Goal: Task Accomplishment & Management: Manage account settings

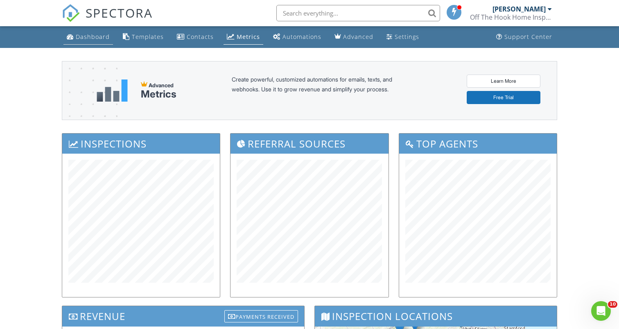
click at [73, 40] on link "Dashboard" at bounding box center [88, 36] width 50 height 15
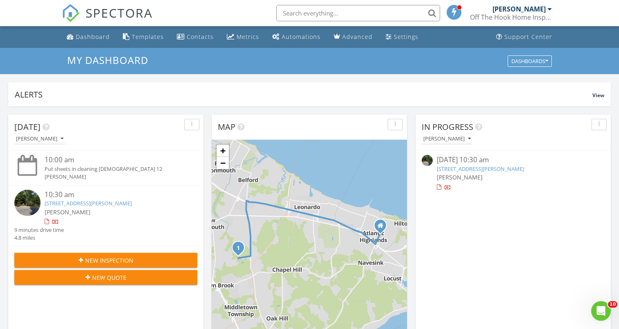
click at [114, 262] on span "New Inspection" at bounding box center [109, 260] width 48 height 9
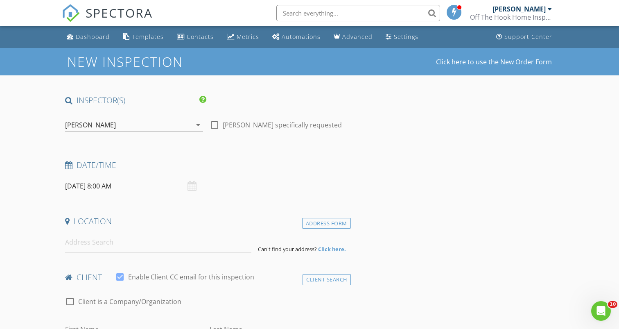
click at [112, 184] on input "08/29/2025 8:00 AM" at bounding box center [134, 186] width 138 height 20
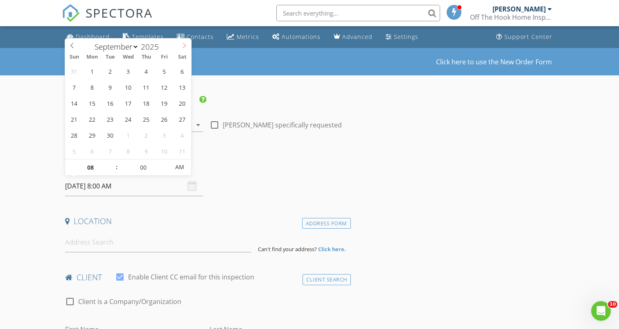
click at [182, 43] on icon at bounding box center [184, 46] width 6 height 6
select select "7"
click at [71, 44] on icon at bounding box center [72, 46] width 6 height 6
type input "09"
type input "08/29/2025 9:00 AM"
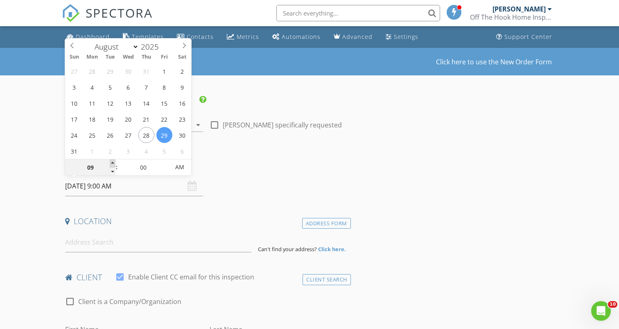
click at [112, 162] on span at bounding box center [113, 163] width 6 height 8
type input "10"
type input "08/29/2025 10:00 AM"
click at [112, 162] on span at bounding box center [113, 163] width 6 height 8
type input "11"
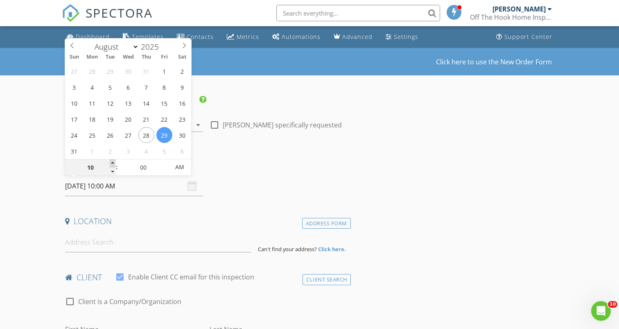
type input "[DATE] 11:00 AM"
click at [112, 162] on span at bounding box center [113, 163] width 6 height 8
click at [229, 160] on h4 "Date/Time" at bounding box center [206, 165] width 283 height 11
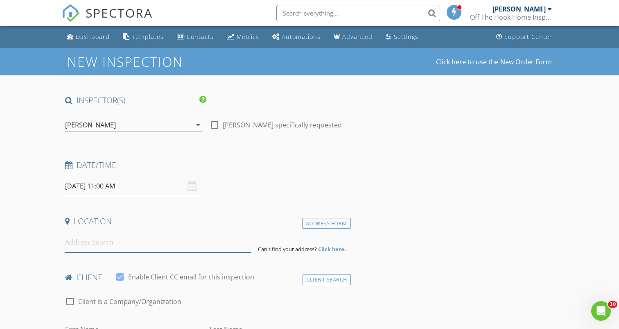
click at [157, 250] on input at bounding box center [158, 242] width 186 height 20
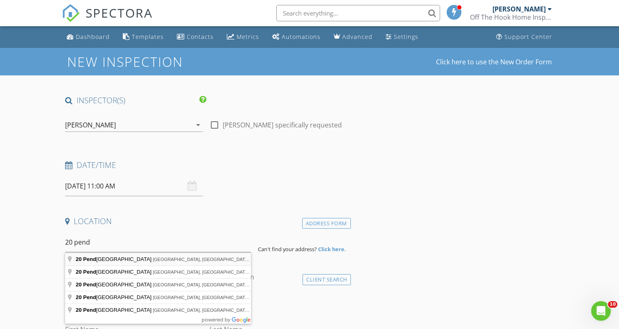
type input "20 Pendleton Place, Old Bridge, NJ, USA"
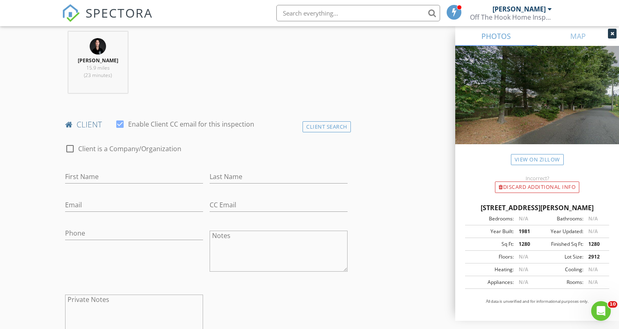
scroll to position [343, 0]
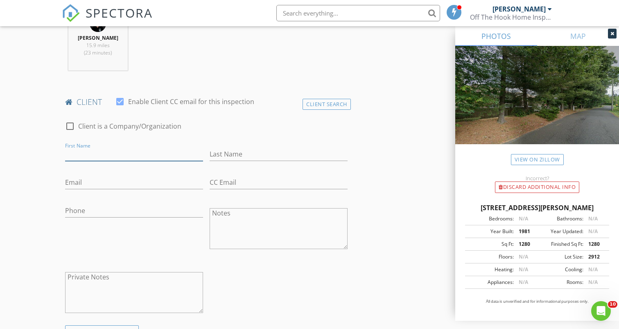
click at [175, 153] on input "First Name" at bounding box center [134, 154] width 138 height 14
click at [219, 126] on div "check_box_outline_blank Client is a Company/Organization" at bounding box center [206, 130] width 283 height 21
click at [172, 156] on input "First Name" at bounding box center [134, 154] width 138 height 14
type input "Linda"
click at [262, 148] on input "Last Name" at bounding box center [279, 154] width 138 height 14
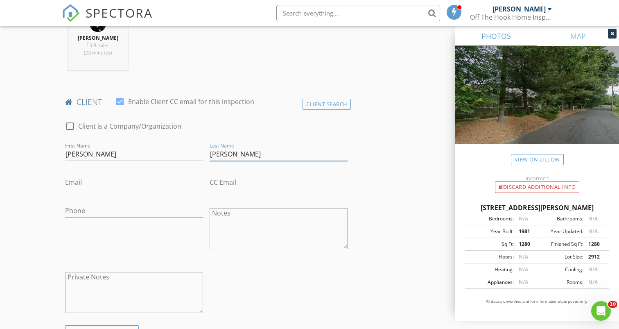
type input "Doherty"
click at [162, 182] on input "Email" at bounding box center [134, 183] width 138 height 14
paste input "Lsdoherty@verizon.net"
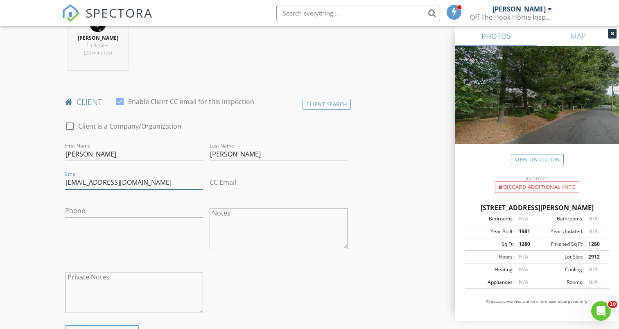
type input "Lsdoherty@verizon.net"
click at [108, 217] on input "Phone" at bounding box center [134, 211] width 138 height 14
type input "917-751-1011"
click at [134, 241] on div "Phone 917-751-1011" at bounding box center [134, 229] width 145 height 64
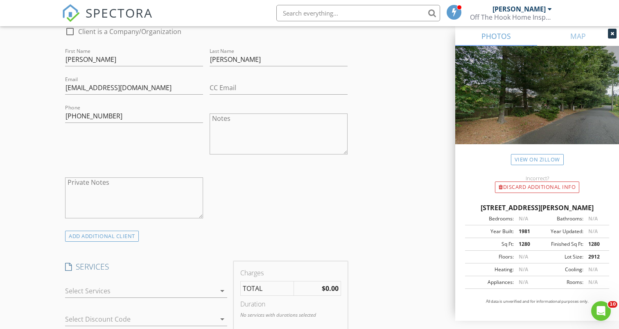
scroll to position [440, 0]
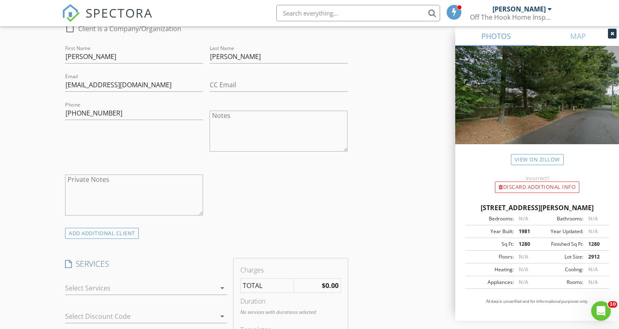
click at [120, 284] on div at bounding box center [140, 287] width 151 height 13
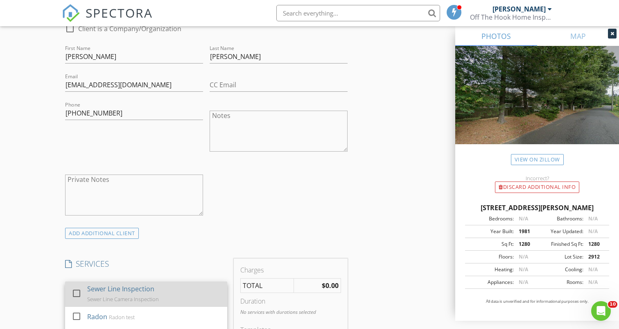
scroll to position [41, 0]
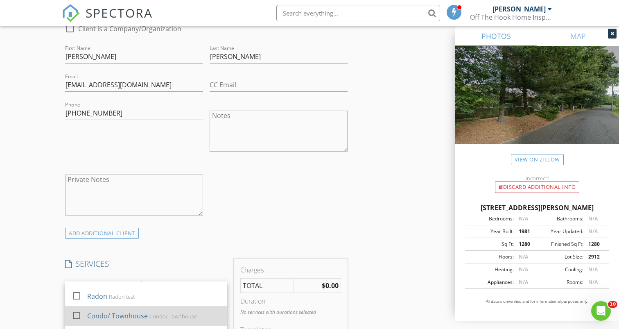
click at [79, 315] on div at bounding box center [77, 315] width 14 height 14
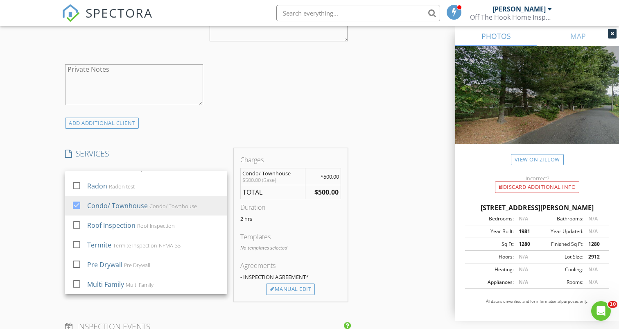
scroll to position [553, 0]
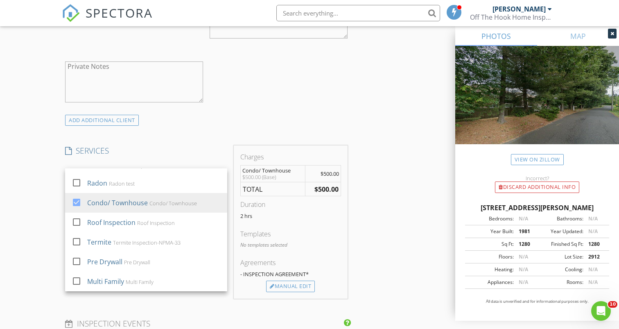
click at [23, 225] on div "New Inspection Click here to use the New Order Form INSPECTOR(S) check_box Mich…" at bounding box center [309, 237] width 619 height 1485
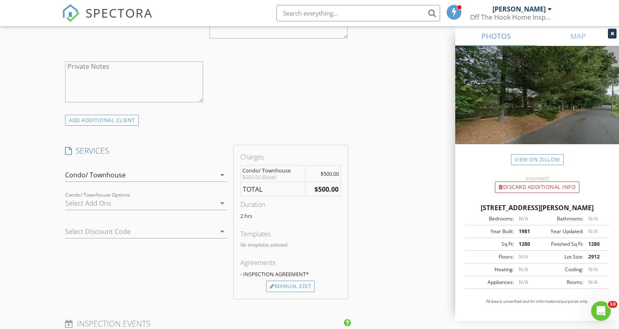
click at [124, 206] on div at bounding box center [140, 203] width 151 height 13
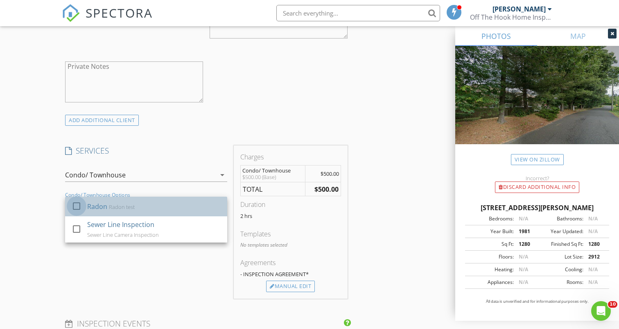
click at [78, 206] on div at bounding box center [77, 206] width 14 height 14
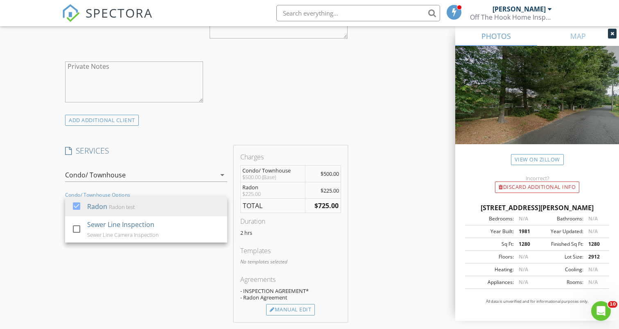
click at [37, 193] on div "New Inspection Click here to use the New Order Form INSPECTOR(S) check_box Mich…" at bounding box center [309, 249] width 619 height 1508
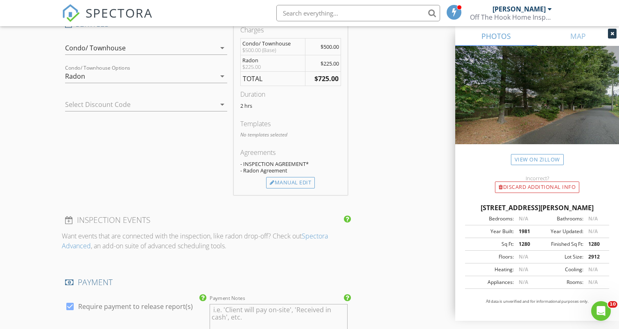
scroll to position [679, 0]
click at [301, 186] on div "Manual Edit" at bounding box center [290, 183] width 49 height 11
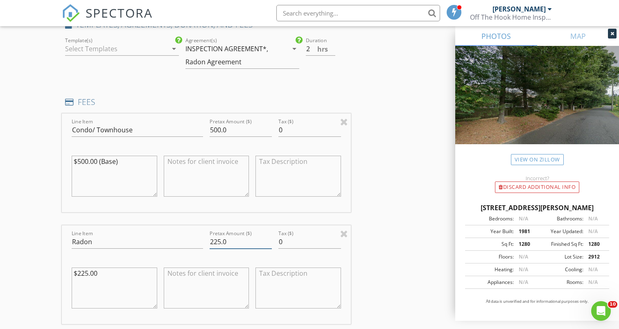
click at [240, 245] on input "225.0" at bounding box center [241, 242] width 62 height 14
type input "200"
click at [384, 215] on div "INSPECTOR(S) check_box Michael Gassaway PRIMARY Michael Gassaway arrow_drop_dow…" at bounding box center [309, 226] width 495 height 1621
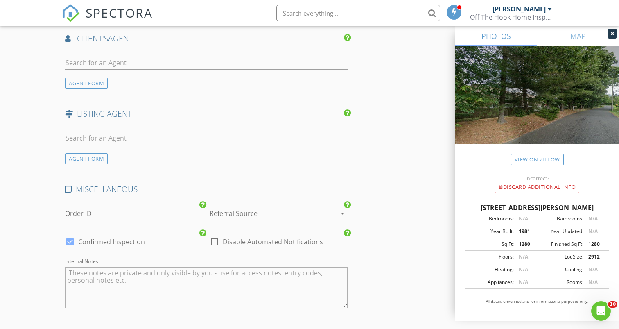
scroll to position [1225, 0]
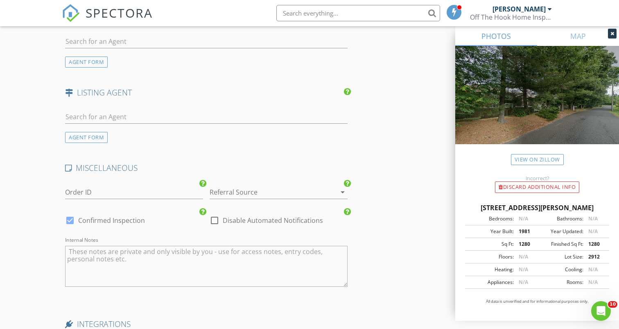
click at [316, 195] on div at bounding box center [267, 191] width 115 height 13
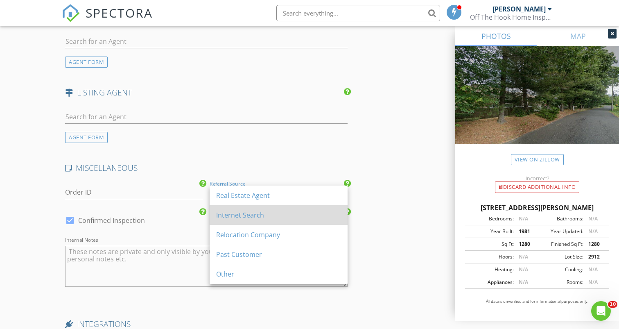
click at [284, 219] on div "Internet Search" at bounding box center [278, 215] width 125 height 10
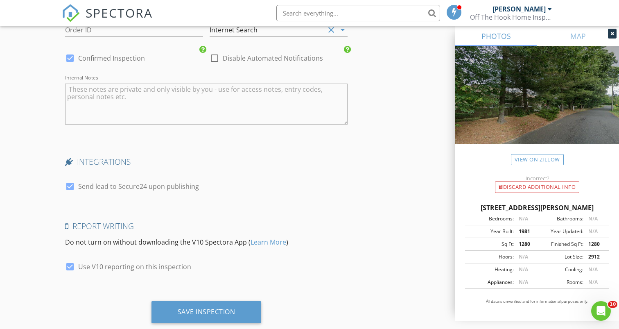
scroll to position [1407, 0]
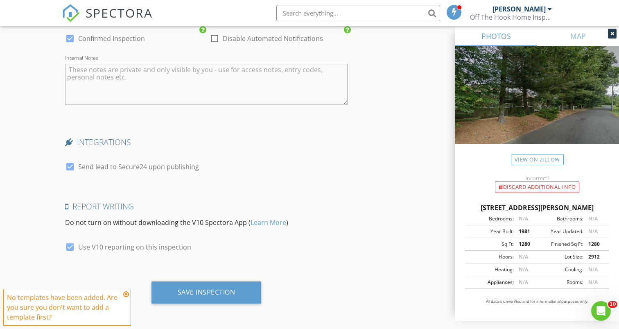
click at [127, 292] on icon at bounding box center [126, 294] width 6 height 7
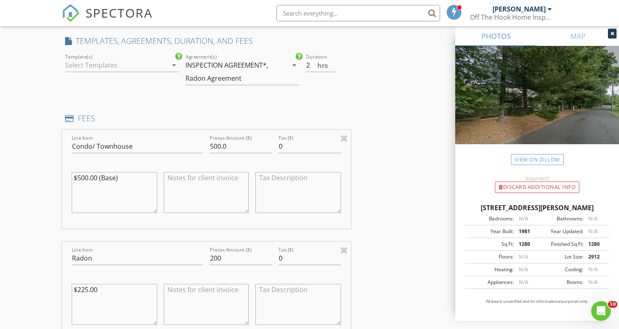
scroll to position [596, 0]
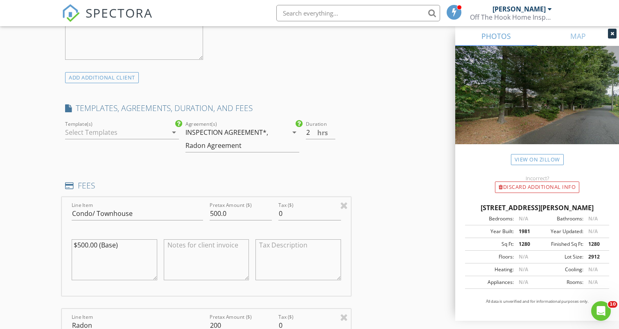
click at [148, 137] on div at bounding box center [116, 132] width 102 height 13
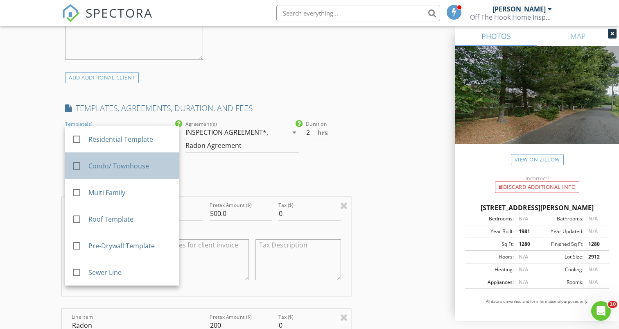
click at [132, 168] on div "Condo/ Townhouse" at bounding box center [130, 166] width 84 height 10
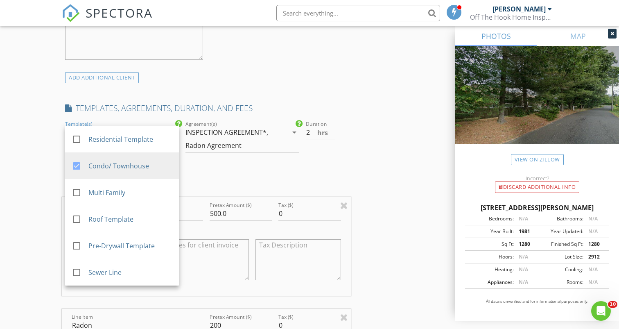
click at [349, 104] on div "TEMPLATES, AGREEMENTS, DURATION, AND FEES" at bounding box center [206, 111] width 289 height 16
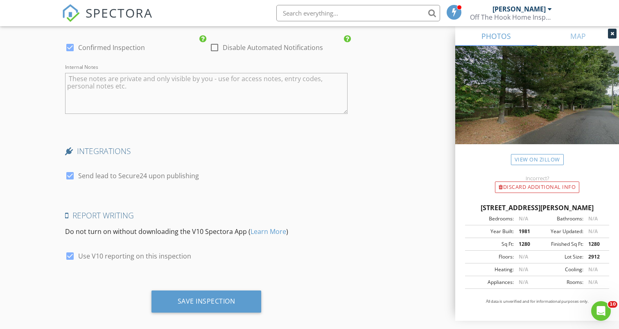
scroll to position [1407, 0]
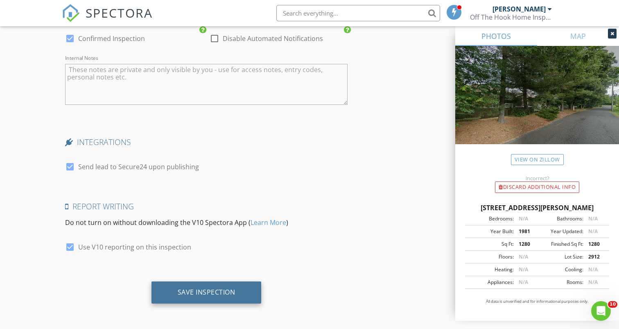
click at [193, 291] on div "Save Inspection" at bounding box center [207, 292] width 58 height 8
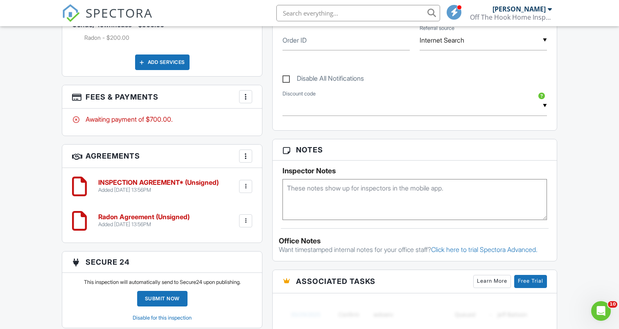
scroll to position [428, 0]
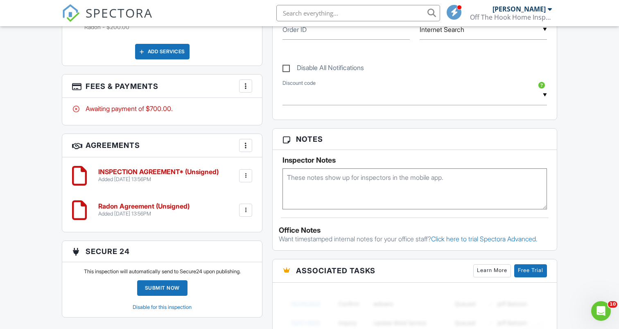
click at [251, 143] on div "More" at bounding box center [245, 145] width 13 height 13
click at [264, 165] on li "Add Agreement" at bounding box center [294, 170] width 101 height 20
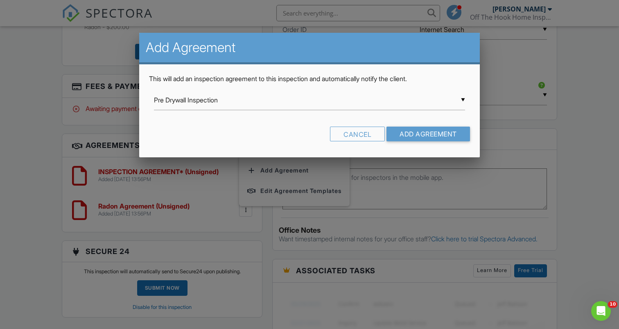
click at [319, 109] on div "▼ Pre Drywall Inspection Pre Drywall Inspection SEWER SCOPE INSPECTION AGREEMEN…" at bounding box center [309, 100] width 311 height 20
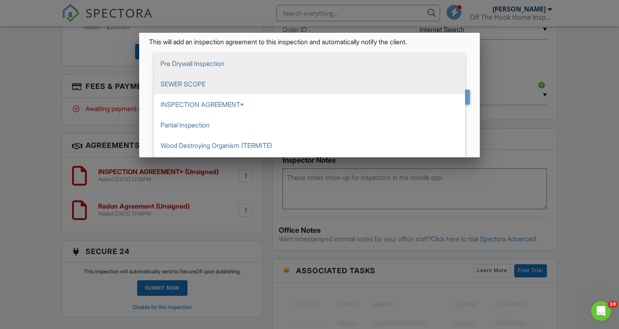
scroll to position [47, 0]
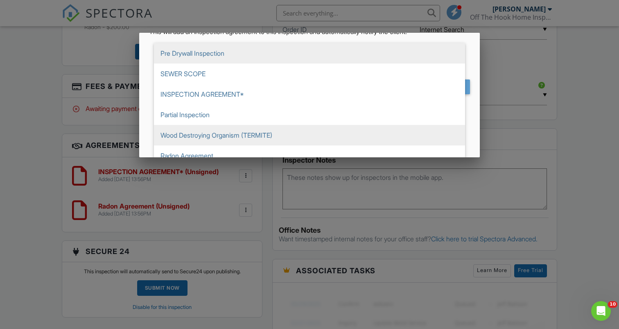
click at [308, 135] on span "Wood Destroying Organism (TERMITE)" at bounding box center [309, 135] width 311 height 20
type input "Wood Destroying Organism (TERMITE)"
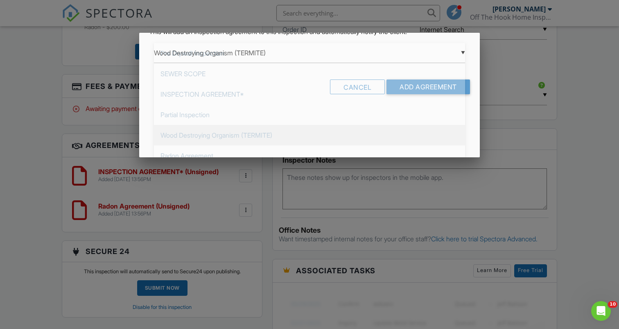
scroll to position [0, 0]
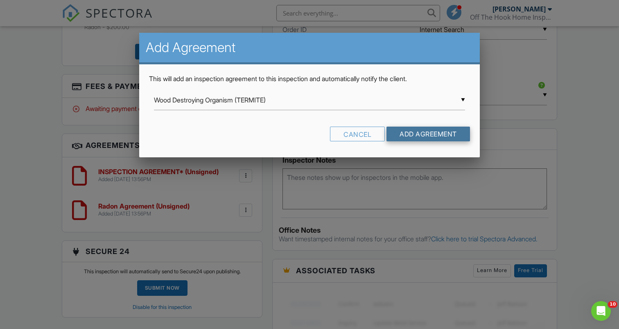
click at [411, 130] on input "Add Agreement" at bounding box center [429, 134] width 84 height 15
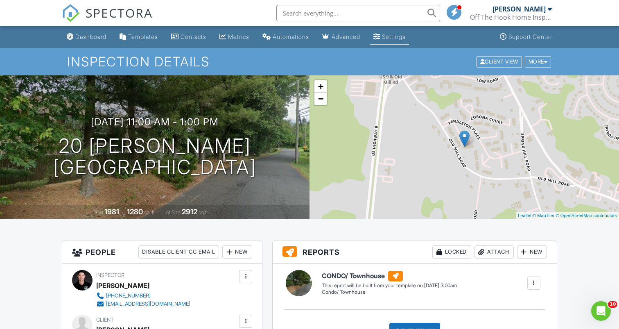
click at [380, 35] on div "Settings" at bounding box center [376, 36] width 7 height 7
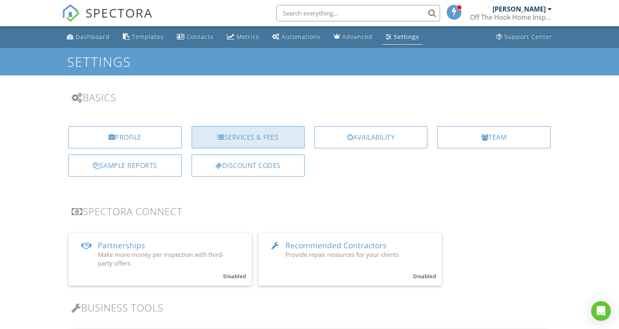
click at [226, 146] on div "Services & Fees" at bounding box center [248, 137] width 113 height 22
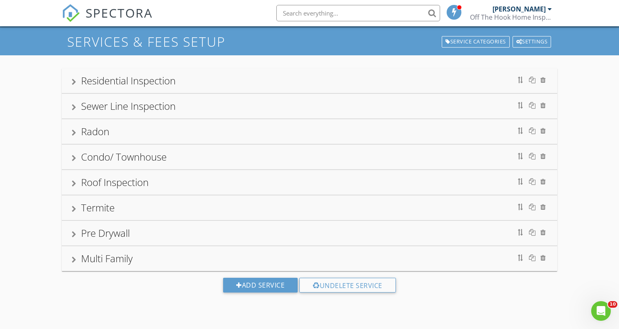
scroll to position [22, 0]
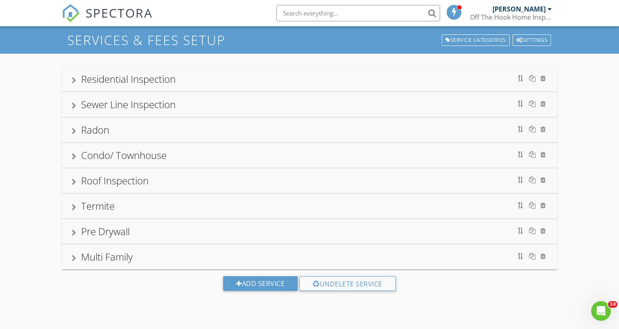
click at [138, 159] on div "Condo/ Townhouse" at bounding box center [124, 155] width 86 height 14
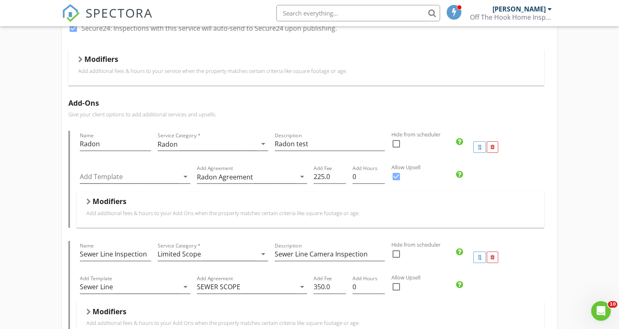
scroll to position [280, 0]
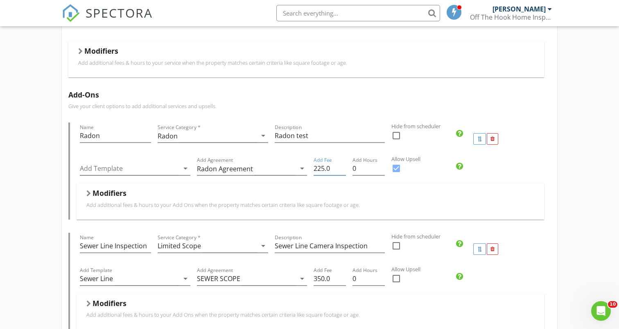
click at [334, 169] on input "225.0" at bounding box center [330, 169] width 32 height 14
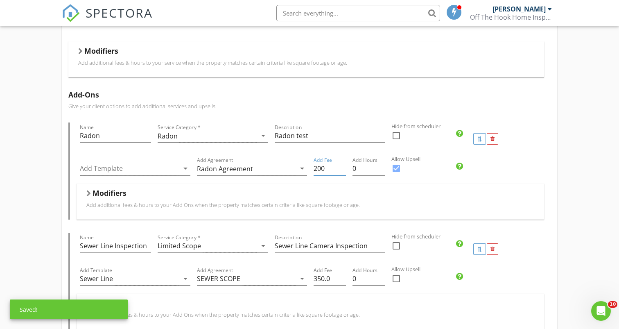
type input "200"
click at [53, 158] on div "Residential Inspection Sewer Line Inspection Radon Condo/ Townhouse Name Condo/…" at bounding box center [309, 215] width 619 height 841
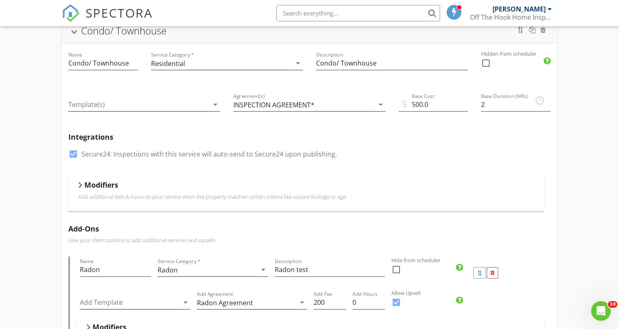
scroll to position [0, 0]
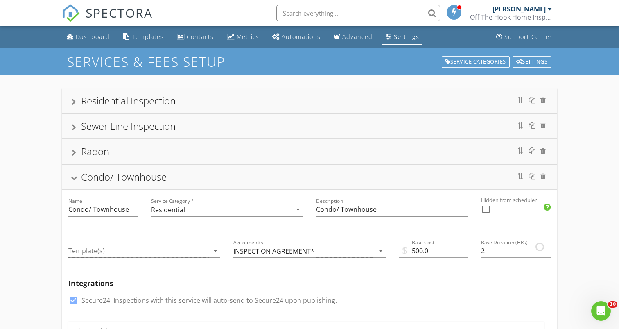
click at [118, 104] on div "Residential Inspection" at bounding box center [128, 101] width 95 height 14
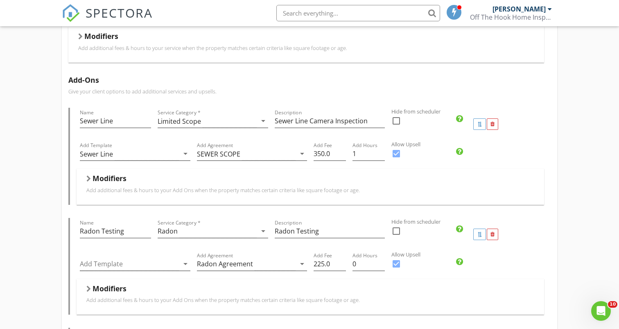
scroll to position [225, 0]
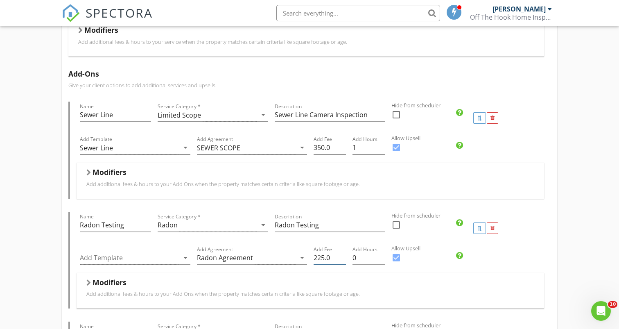
click at [337, 258] on input "225.0" at bounding box center [330, 258] width 32 height 14
type input "200"
click at [25, 186] on div "Residential Inspection Name Residential Inspection Service Category * Residenti…" at bounding box center [309, 330] width 619 height 958
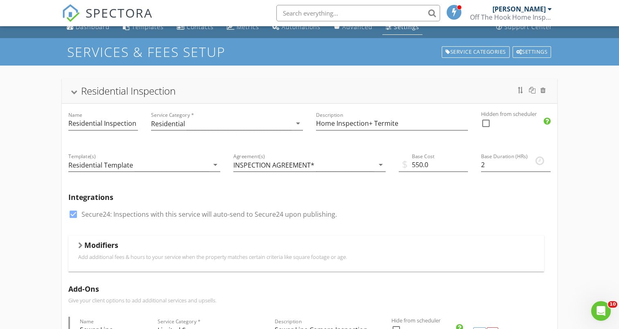
scroll to position [0, 0]
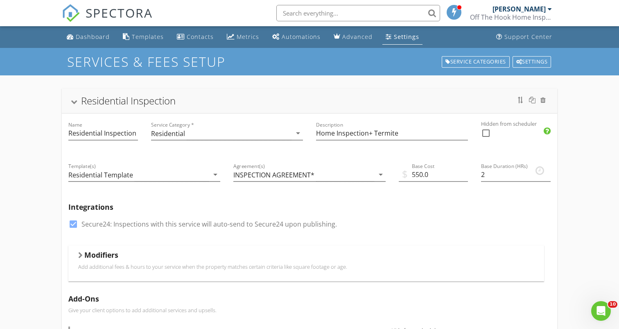
click at [76, 102] on div at bounding box center [74, 102] width 7 height 5
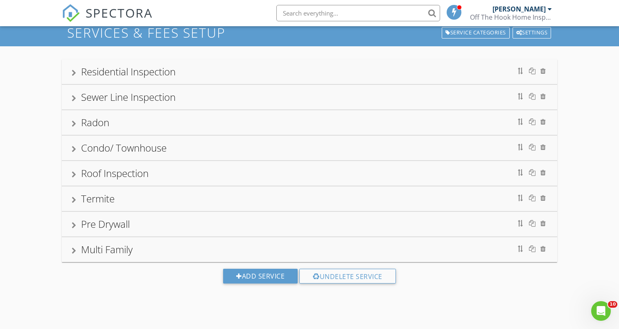
scroll to position [48, 0]
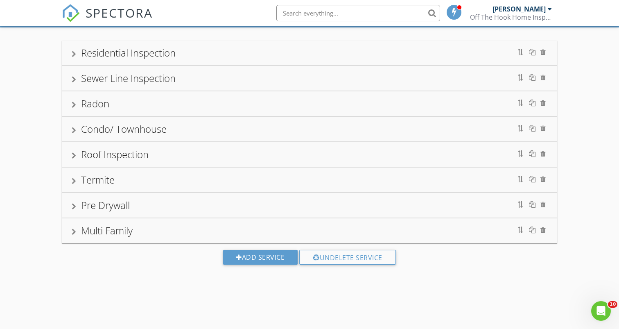
click at [144, 129] on div "Condo/ Townhouse" at bounding box center [124, 129] width 86 height 14
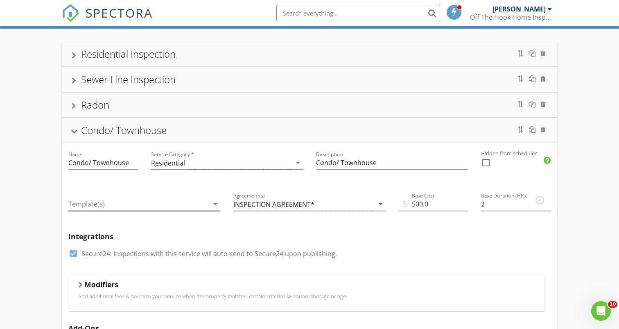
scroll to position [40, 0]
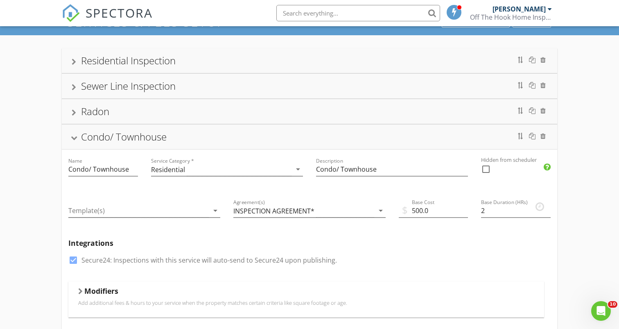
click at [78, 111] on div "Radon" at bounding box center [310, 111] width 476 height 15
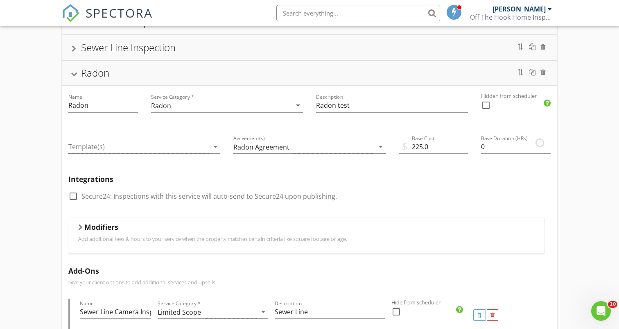
scroll to position [0, 0]
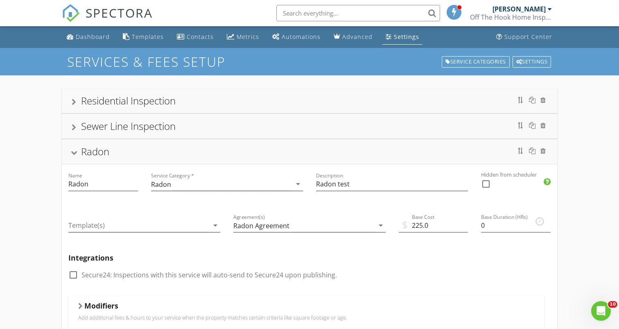
click at [78, 16] on img at bounding box center [71, 13] width 18 height 18
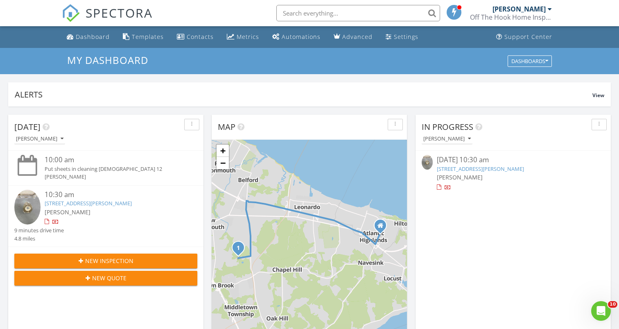
click at [132, 201] on link "76 Swartzel Dr, Middletown Township, NJ 07748" at bounding box center [88, 202] width 87 height 7
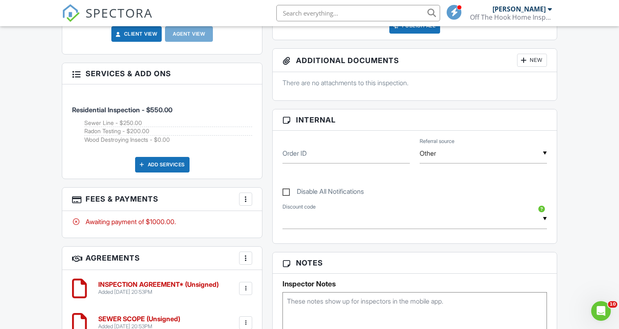
click at [240, 199] on div "More" at bounding box center [245, 198] width 13 height 13
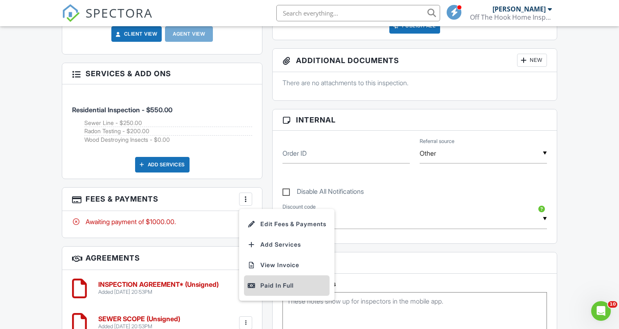
click at [266, 287] on div "Paid In Full" at bounding box center [286, 285] width 79 height 10
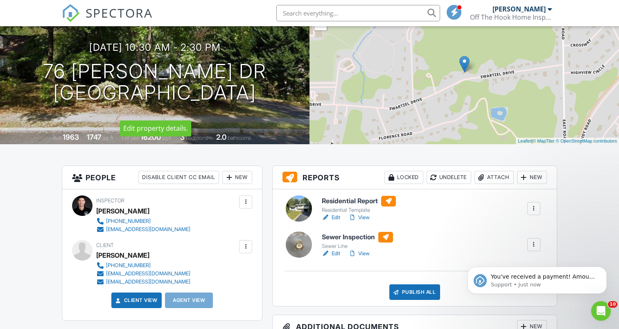
scroll to position [77, 0]
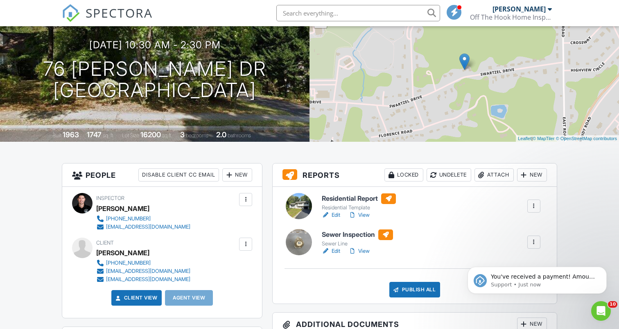
click at [366, 215] on link "View" at bounding box center [358, 215] width 21 height 8
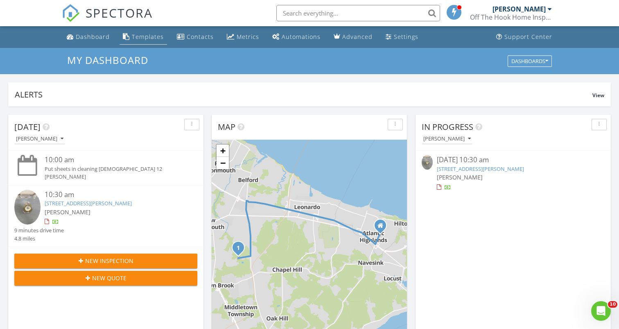
click at [154, 39] on div "Templates" at bounding box center [148, 37] width 32 height 8
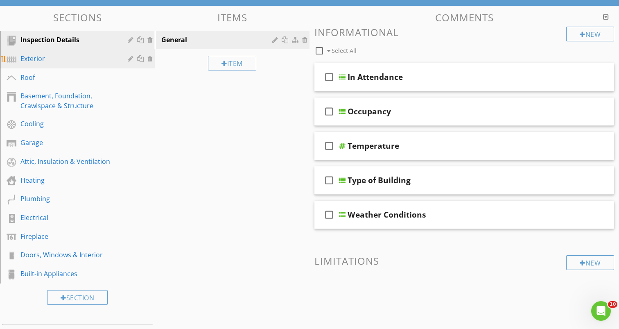
scroll to position [78, 0]
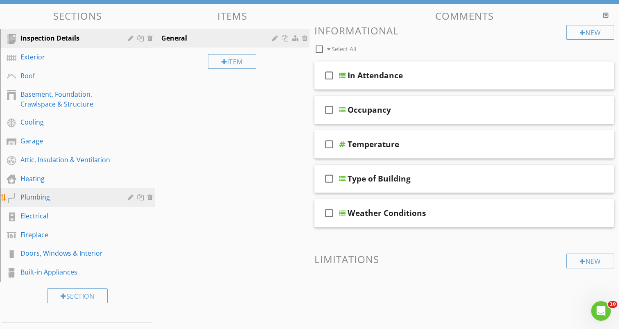
click at [63, 203] on link "Plumbing" at bounding box center [78, 197] width 152 height 19
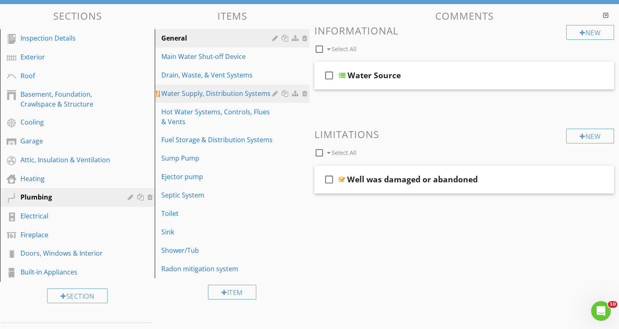
click at [231, 99] on link "Water Supply, Distribution Systems" at bounding box center [233, 93] width 152 height 18
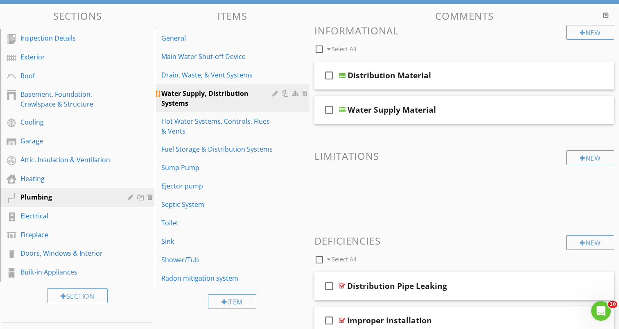
click at [234, 88] on div "Water Supply, Distribution Systems" at bounding box center [217, 98] width 113 height 20
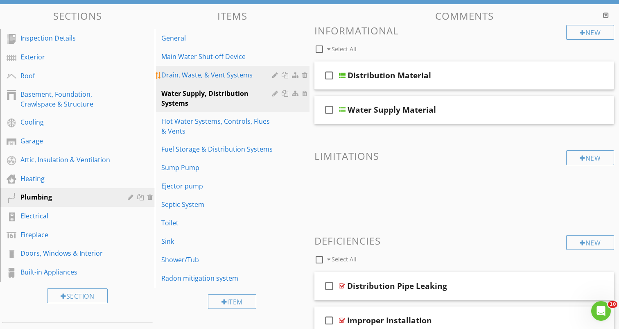
click at [242, 77] on div "Drain, Waste, & Vent Systems" at bounding box center [217, 75] width 113 height 10
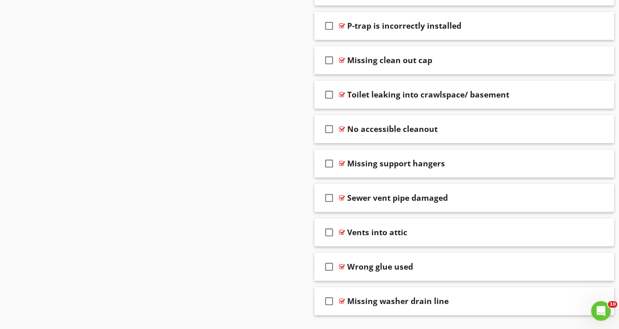
scroll to position [806, 0]
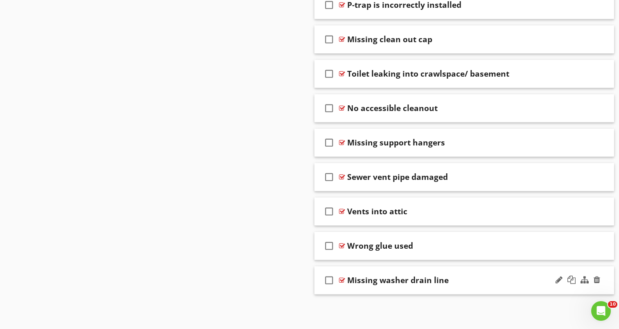
click at [348, 282] on div "Missing washer drain line" at bounding box center [398, 280] width 102 height 10
click at [340, 280] on div at bounding box center [342, 280] width 6 height 7
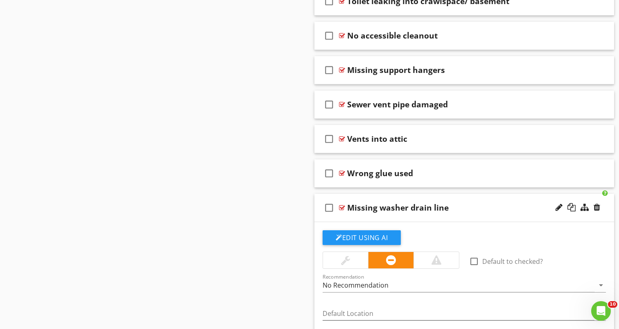
scroll to position [882, 0]
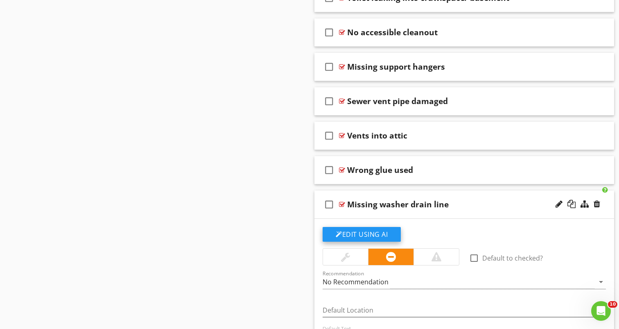
click at [361, 235] on button "Edit Using AI" at bounding box center [362, 234] width 78 height 15
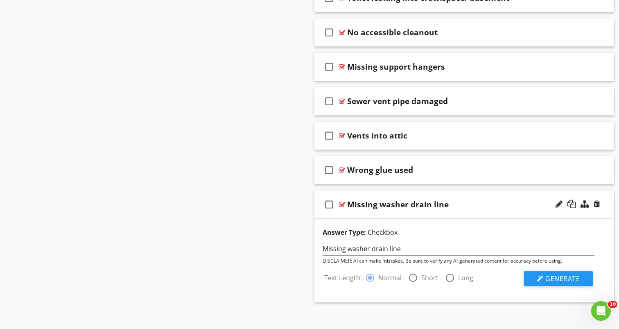
click at [414, 274] on div at bounding box center [413, 278] width 14 height 14
radio input "false"
radio input "true"
click at [543, 277] on div at bounding box center [540, 278] width 7 height 7
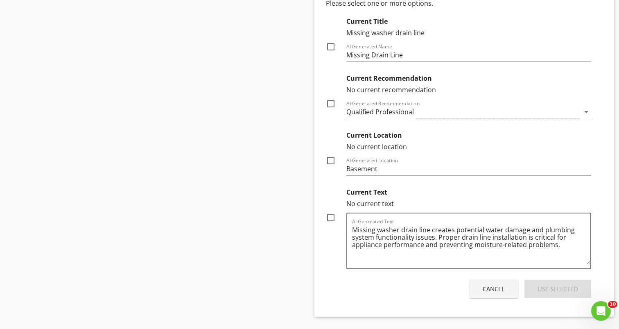
scroll to position [1187, 0]
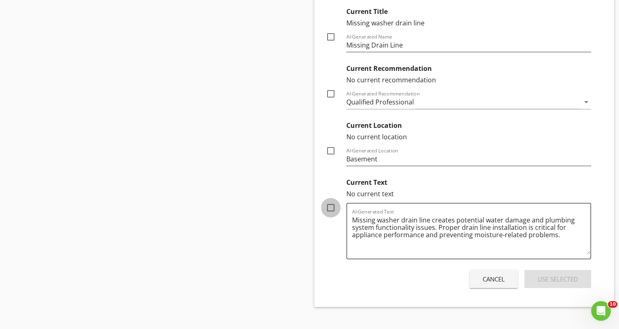
click at [334, 206] on div at bounding box center [331, 208] width 14 height 14
checkbox input "true"
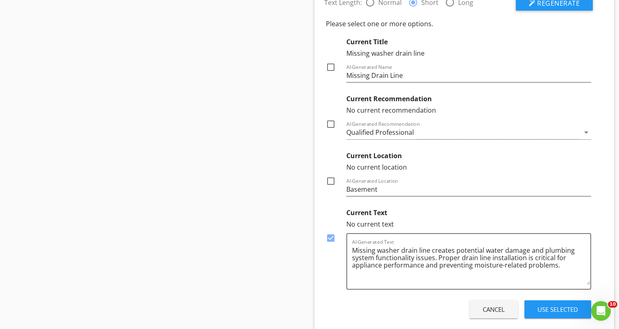
scroll to position [1147, 0]
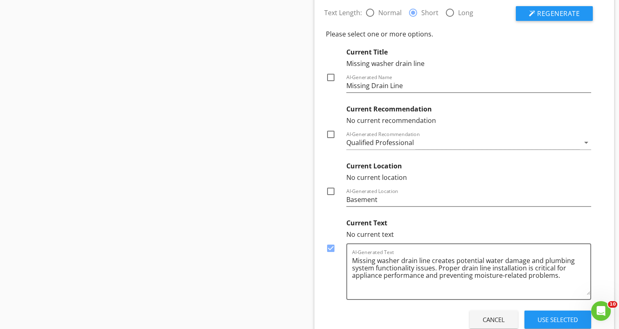
click at [328, 80] on div at bounding box center [331, 77] width 14 height 14
checkbox input "true"
click at [552, 310] on button "Use Selected" at bounding box center [558, 319] width 67 height 18
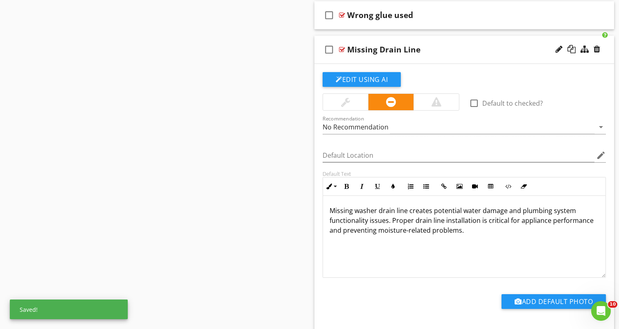
scroll to position [1041, 0]
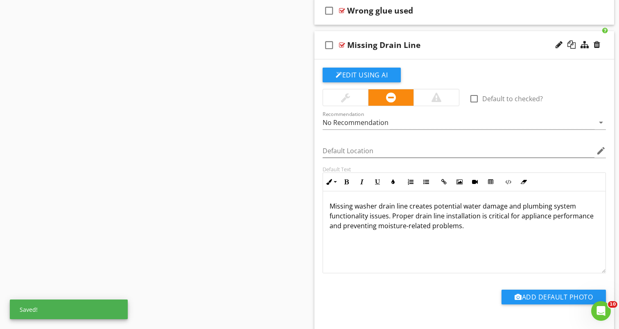
click at [386, 209] on p "Missing washer drain line creates potential water damage and plumbing system fu…" at bounding box center [464, 215] width 269 height 29
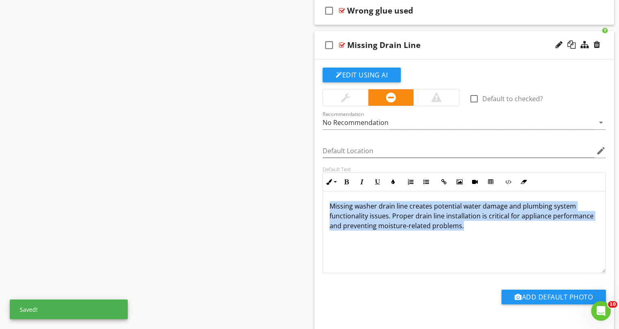
click at [386, 209] on p "Missing washer drain line creates potential water damage and plumbing system fu…" at bounding box center [464, 215] width 269 height 29
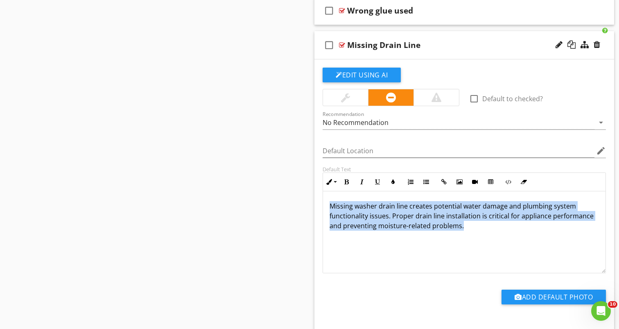
copy p "Missing washer drain line creates potential water damage and plumbing system fu…"
drag, startPoint x: 386, startPoint y: 209, endPoint x: 182, endPoint y: 6, distance: 287.2
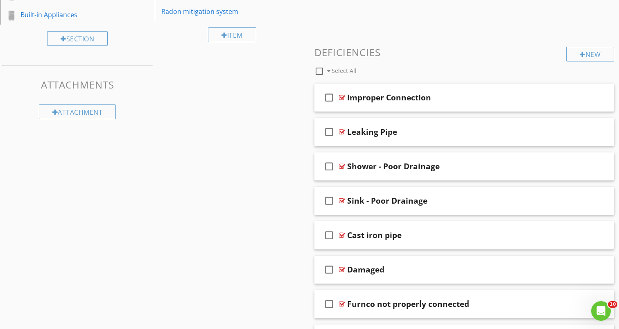
scroll to position [0, 0]
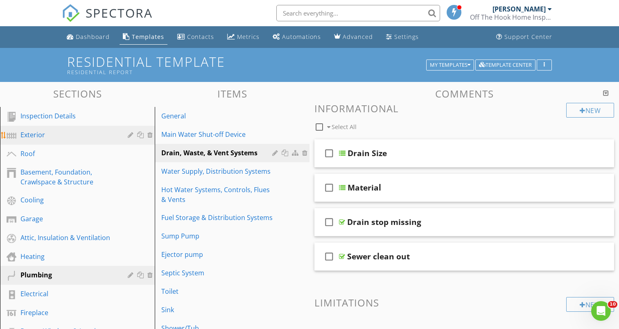
click at [65, 133] on div "Exterior" at bounding box center [67, 135] width 95 height 10
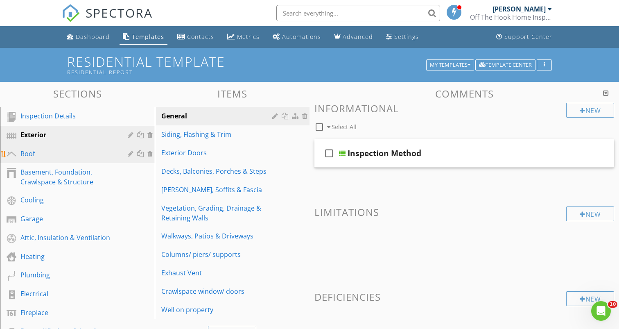
click at [56, 154] on div "Roof" at bounding box center [67, 154] width 95 height 10
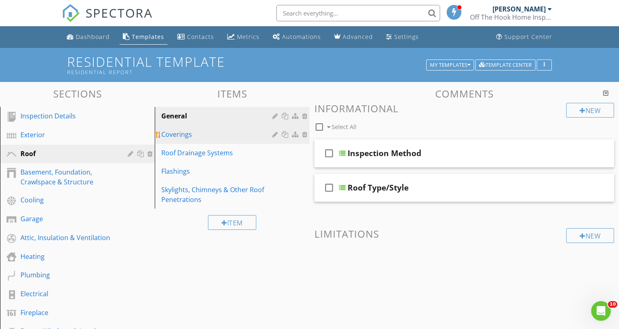
click at [187, 138] on div "Coverings" at bounding box center [217, 134] width 113 height 10
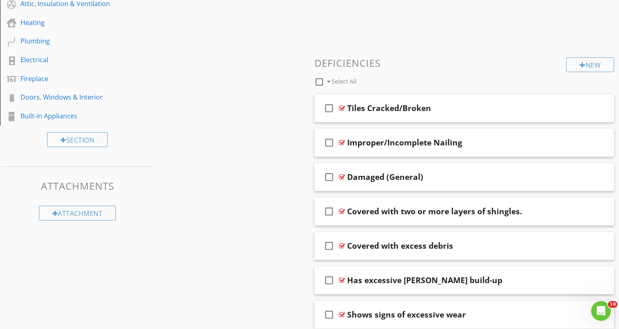
scroll to position [243, 0]
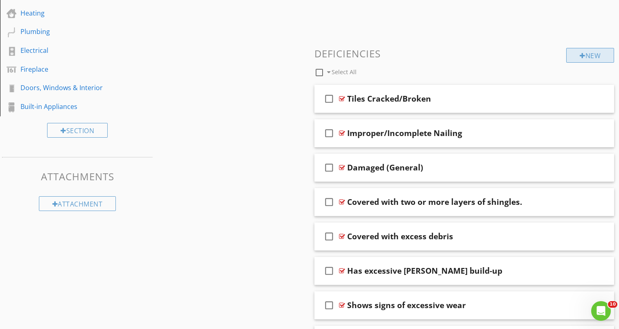
click at [577, 55] on div "New" at bounding box center [590, 55] width 48 height 15
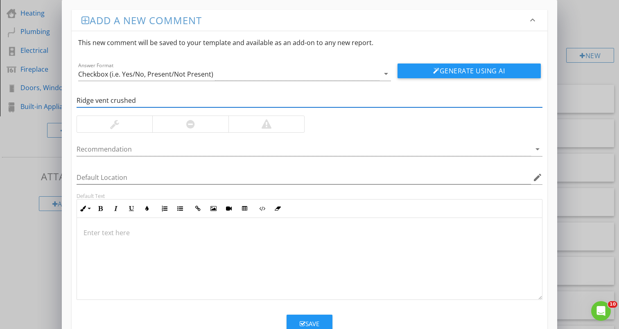
type input "Ridge vent crushed"
click at [204, 124] on div at bounding box center [190, 124] width 76 height 16
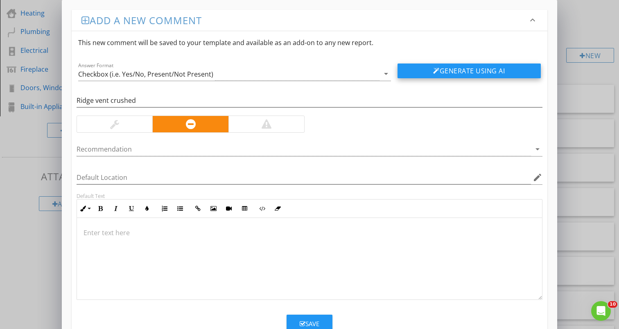
click at [488, 72] on button "Generate Using AI" at bounding box center [469, 70] width 143 height 15
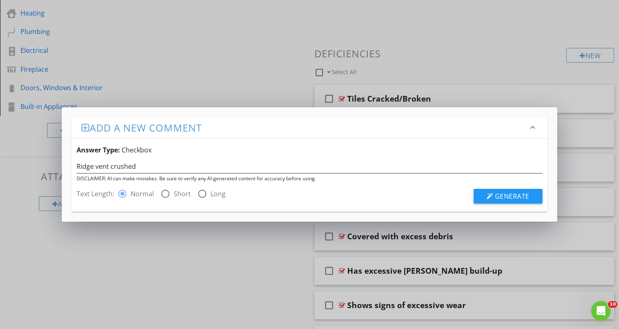
click at [168, 195] on div at bounding box center [165, 194] width 14 height 14
radio input "false"
radio input "true"
click at [514, 208] on li "Add a new comment keyboard_arrow_down Answer Type: Checkbox Ridge vent crushed …" at bounding box center [310, 164] width 476 height 95
click at [524, 197] on span "Generate" at bounding box center [512, 196] width 34 height 9
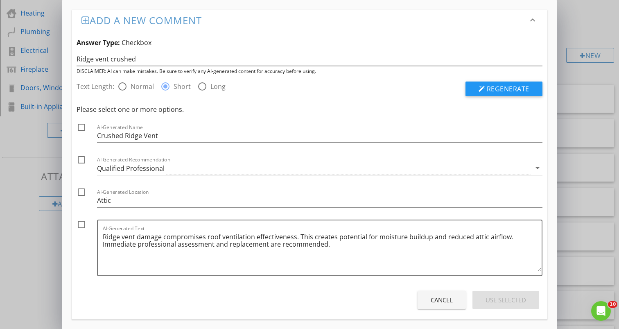
scroll to position [5, 0]
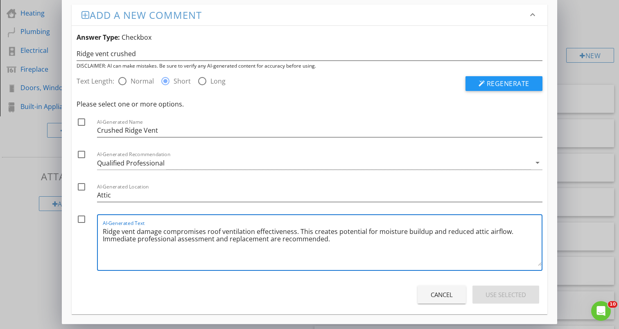
click at [300, 237] on textarea "Ridge vent damage compromises roof ventilation effectiveness. This creates pote…" at bounding box center [322, 245] width 439 height 41
click at [86, 122] on div at bounding box center [82, 122] width 14 height 14
checkbox input "true"
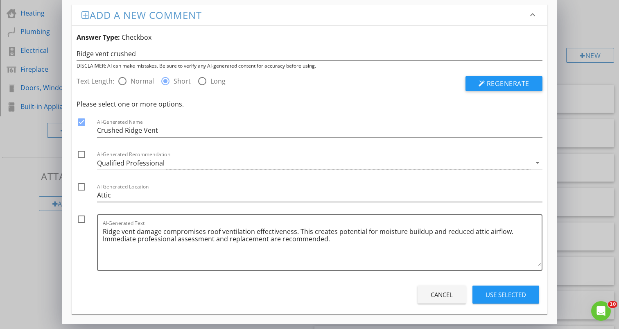
click at [500, 289] on button "Use Selected" at bounding box center [506, 294] width 67 height 18
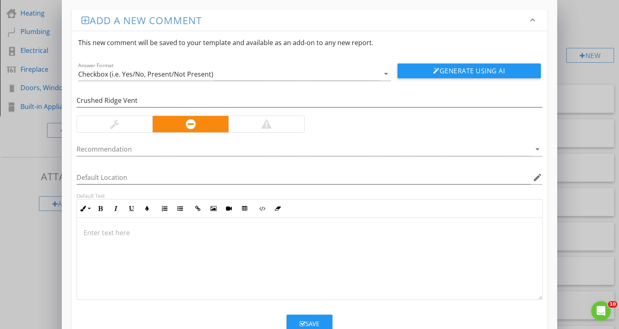
scroll to position [0, 0]
click at [318, 318] on button "Save" at bounding box center [310, 323] width 46 height 18
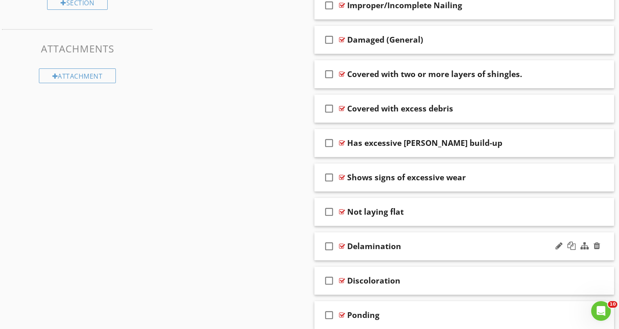
scroll to position [381, 0]
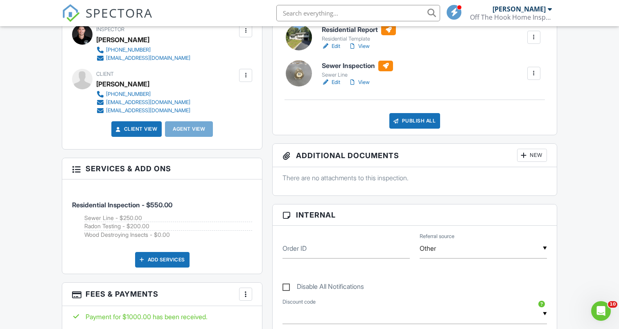
scroll to position [268, 0]
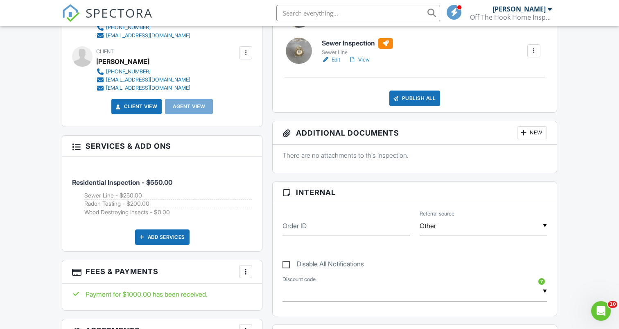
click at [542, 132] on div "New" at bounding box center [532, 132] width 30 height 13
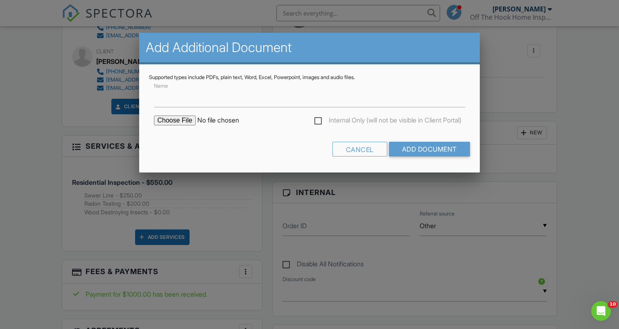
click at [176, 117] on input "file" at bounding box center [223, 120] width 139 height 10
type input "C:\fakepath\WDI Wetzlel.pdf"
click at [424, 150] on input "Add Document" at bounding box center [429, 149] width 81 height 15
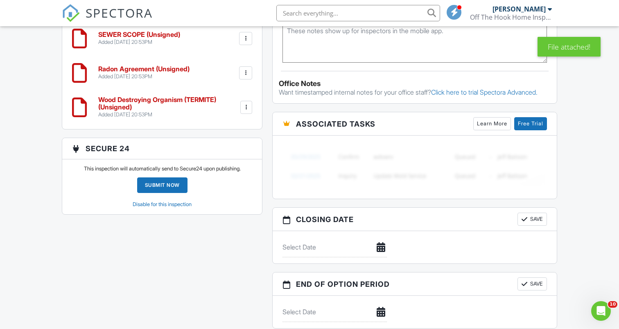
scroll to position [628, 0]
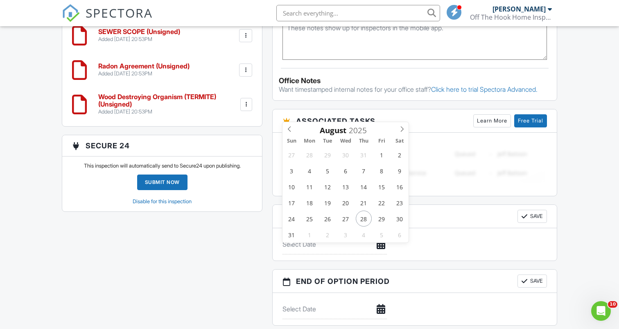
click at [320, 253] on input "text" at bounding box center [335, 244] width 104 height 20
click at [400, 130] on icon at bounding box center [402, 129] width 6 height 6
type input "[DATE]"
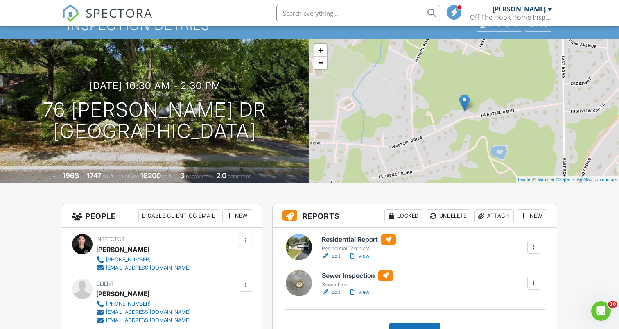
scroll to position [0, 0]
